Goal: Browse casually: Explore the website without a specific task or goal

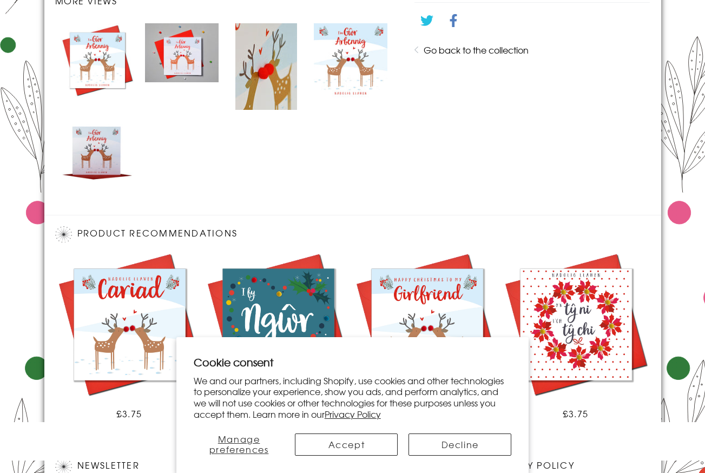
scroll to position [724, 0]
